Goal: Task Accomplishment & Management: Use online tool/utility

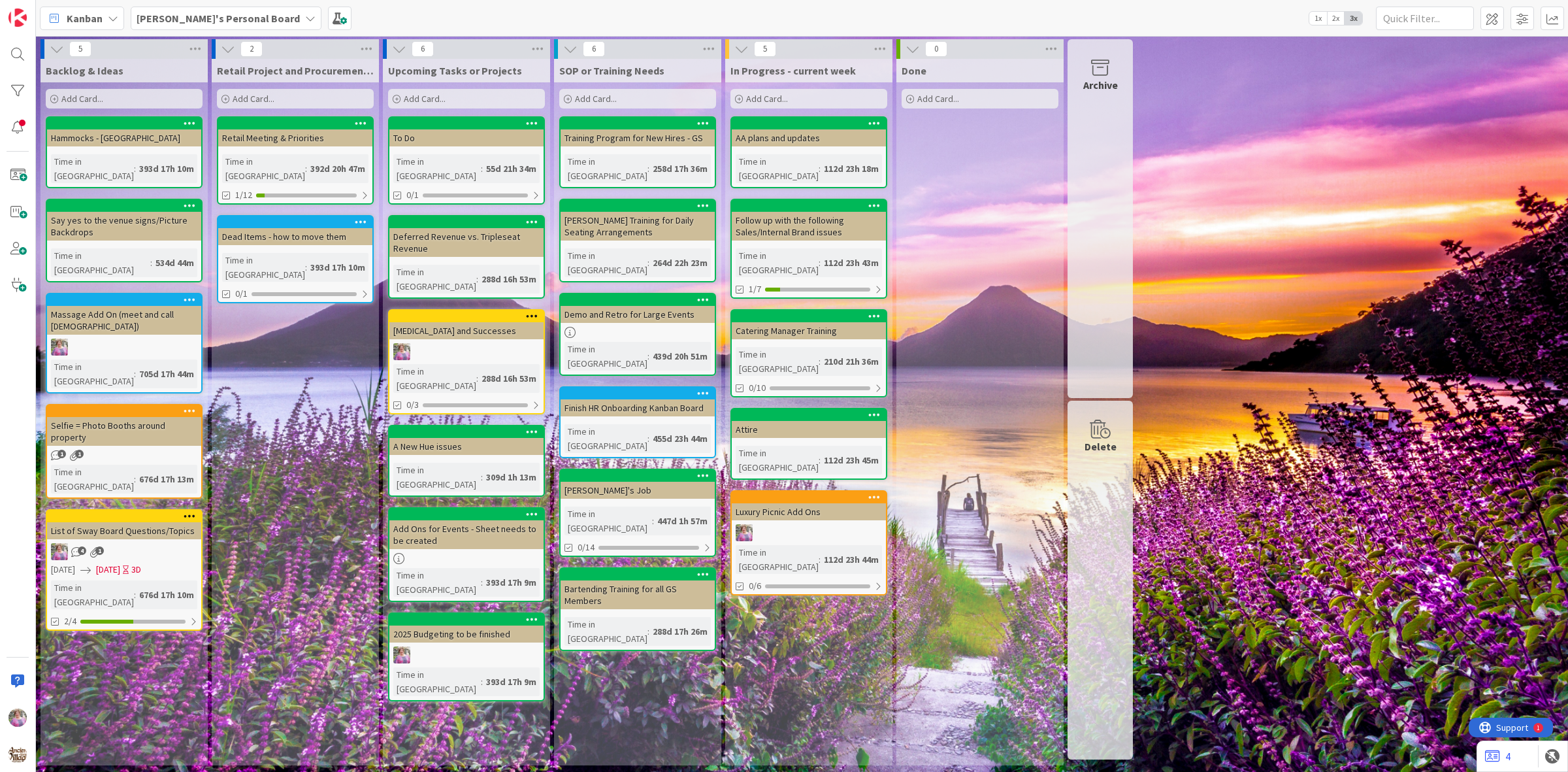
click at [206, 21] on b "[PERSON_NAME]'s Personal Board" at bounding box center [219, 18] width 163 height 13
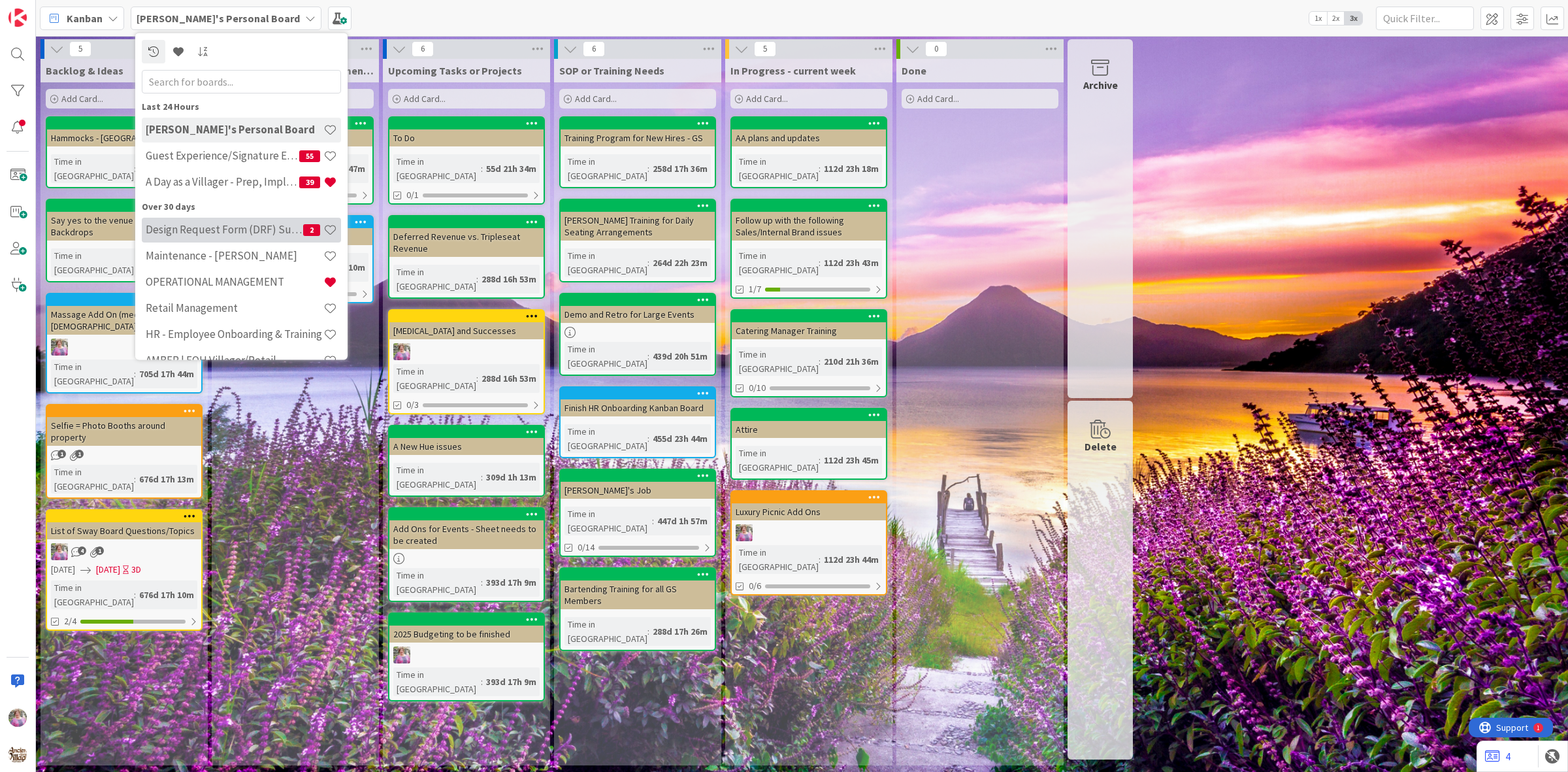
click at [213, 224] on h4 "Design Request Form (DRF) Submittals" at bounding box center [224, 229] width 157 height 13
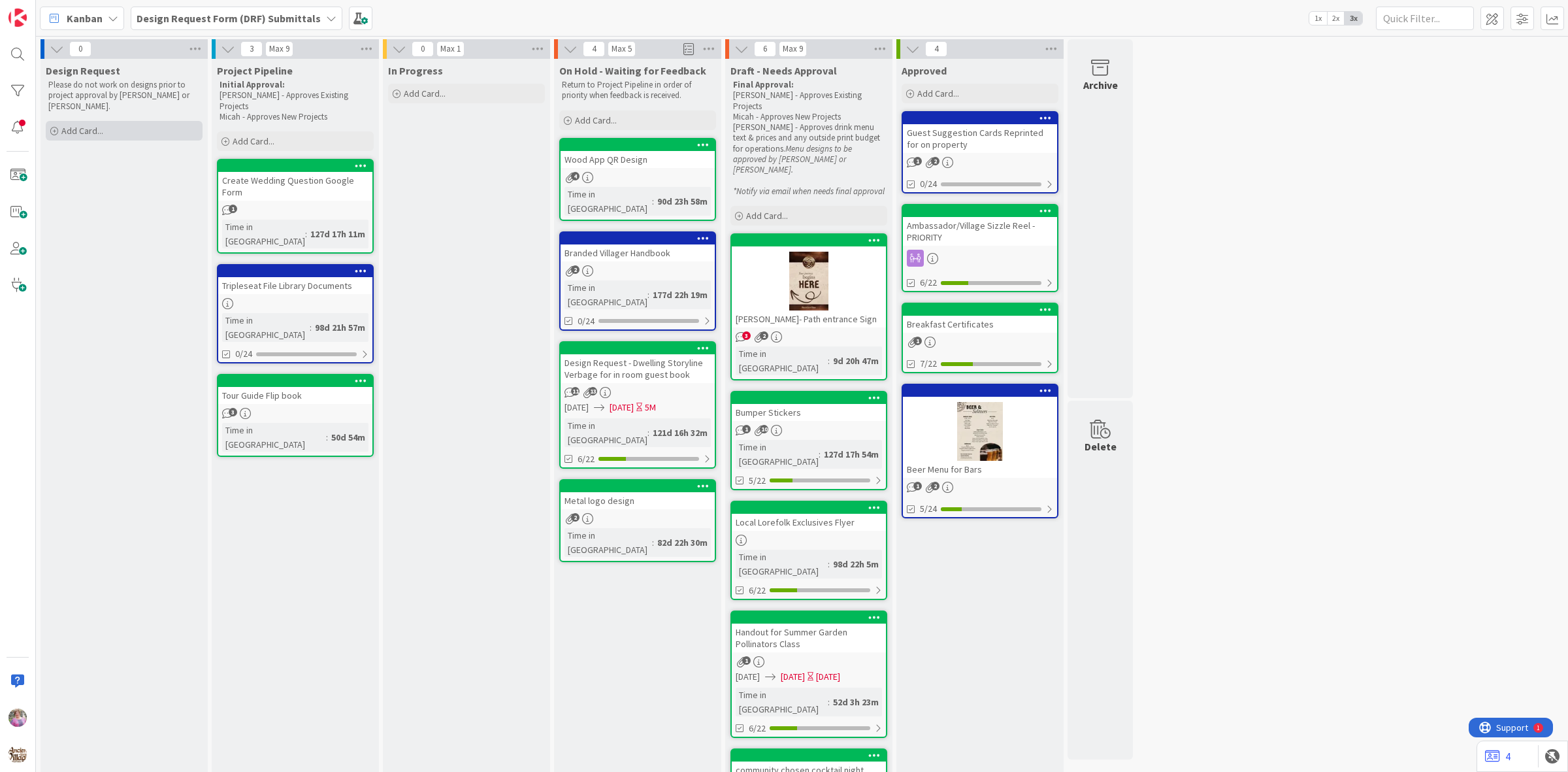
click at [144, 121] on div "Add Card..." at bounding box center [123, 131] width 157 height 20
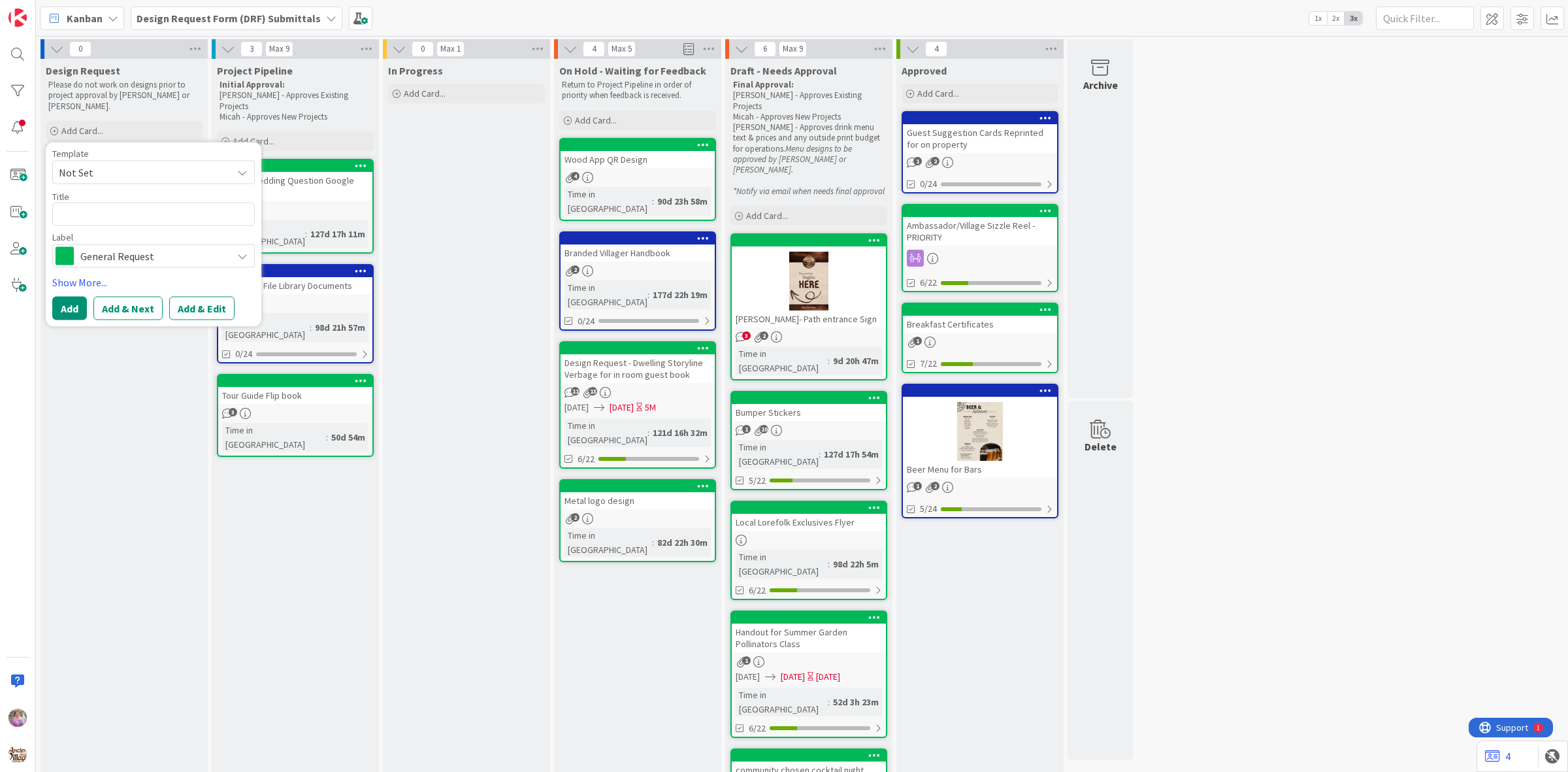
click at [144, 163] on span "Not Set" at bounding box center [140, 171] width 163 height 17
click at [148, 219] on span "Design Request" at bounding box center [163, 227] width 187 height 17
type textarea "x"
type textarea "Design Request"
click at [195, 297] on button "Add & Edit" at bounding box center [203, 308] width 66 height 23
